Goal: Find specific page/section: Find specific page/section

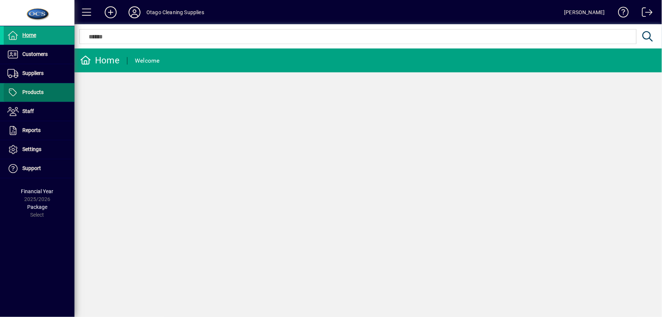
click at [42, 95] on span "Products" at bounding box center [24, 92] width 40 height 9
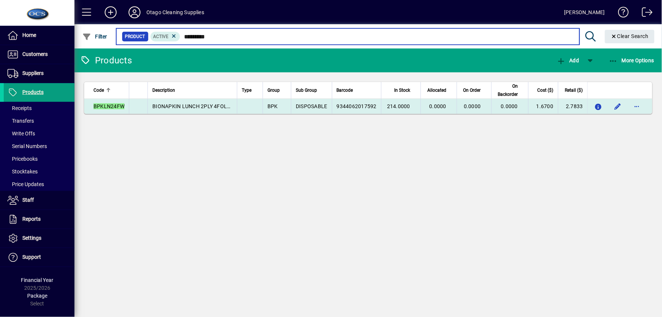
type input "*********"
